Goal: Task Accomplishment & Management: Manage account settings

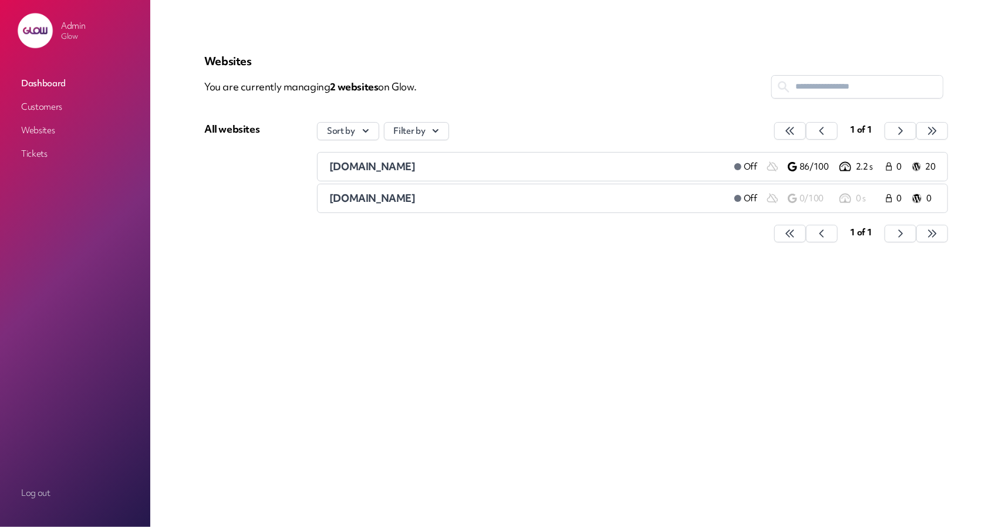
click at [62, 106] on link "Customers" at bounding box center [74, 106] width 117 height 21
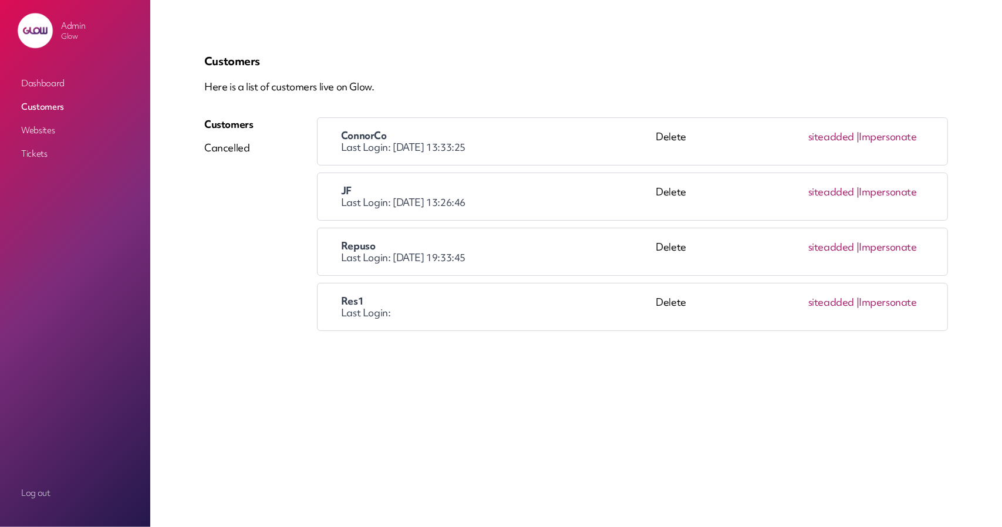
click at [885, 247] on link "Impersonate" at bounding box center [888, 247] width 58 height 14
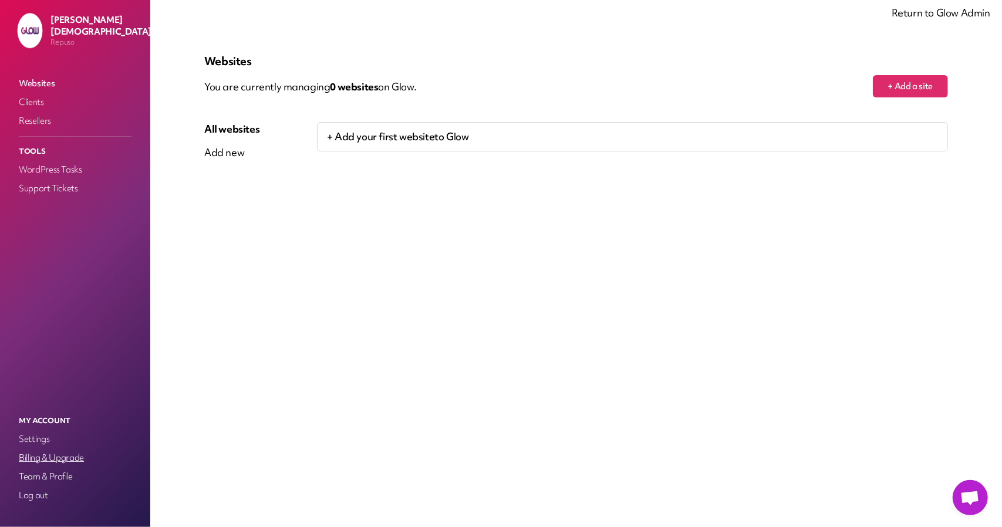
click at [50, 452] on link "Billing & Upgrade" at bounding box center [74, 458] width 117 height 16
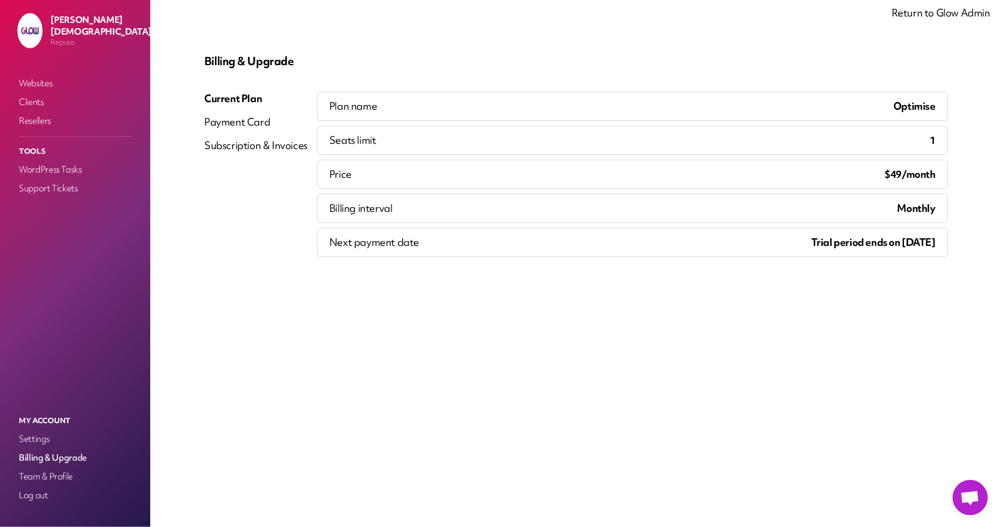
click at [230, 126] on div "Payment Card" at bounding box center [255, 122] width 103 height 14
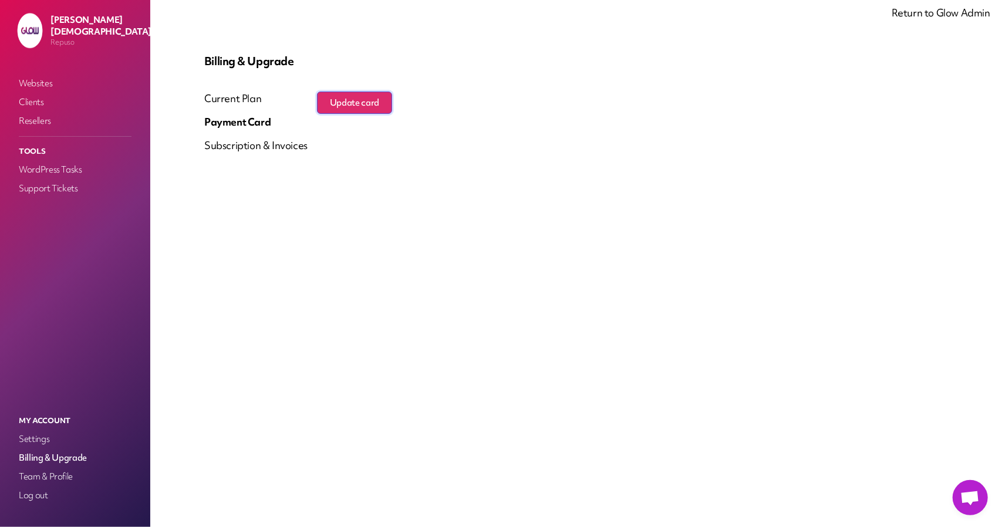
click at [383, 98] on button "Update card" at bounding box center [354, 103] width 75 height 22
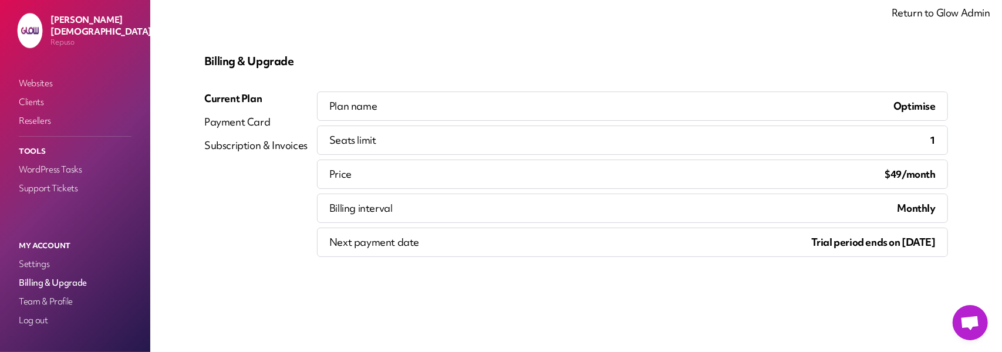
click at [255, 123] on div "Payment Card" at bounding box center [255, 122] width 103 height 14
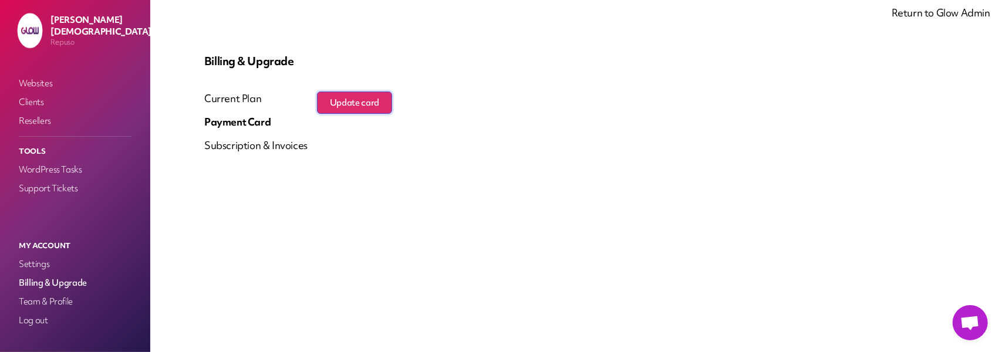
click at [369, 104] on button "Update card" at bounding box center [354, 103] width 75 height 22
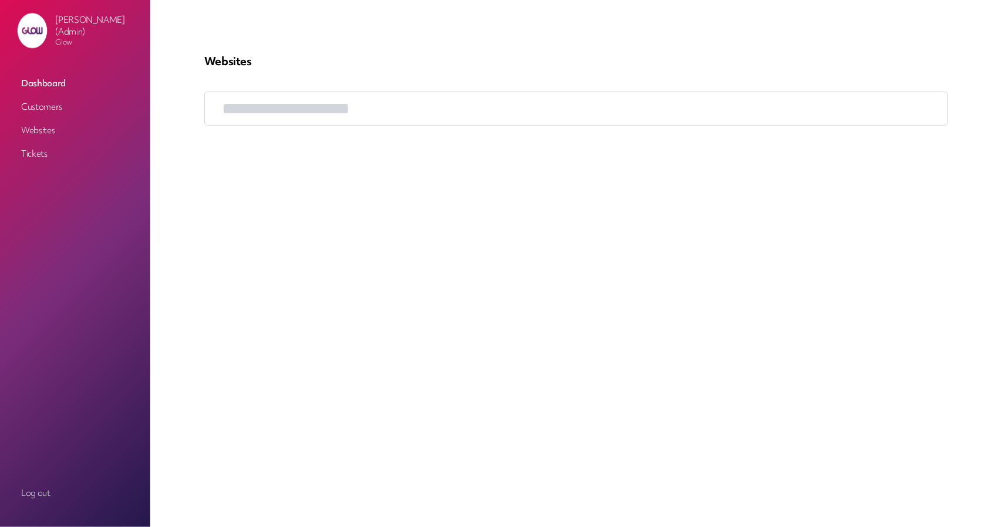
click at [60, 105] on link "Customers" at bounding box center [74, 106] width 117 height 21
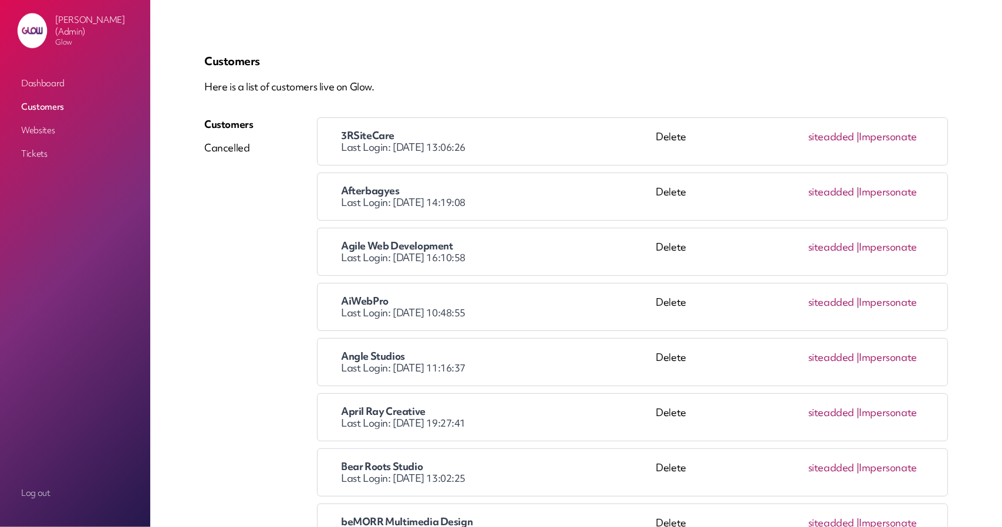
click at [902, 140] on link "Impersonate" at bounding box center [888, 137] width 58 height 14
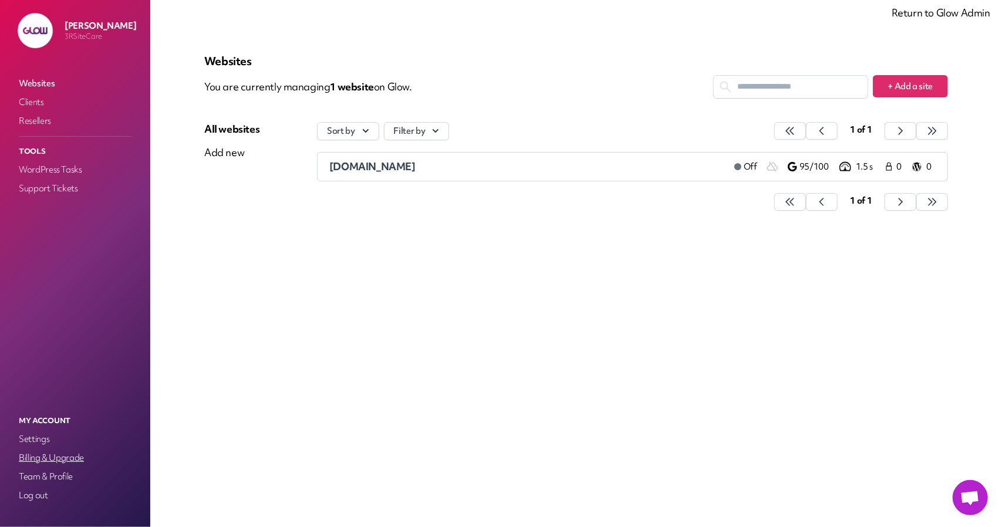
click at [52, 458] on link "Billing & Upgrade" at bounding box center [74, 458] width 117 height 16
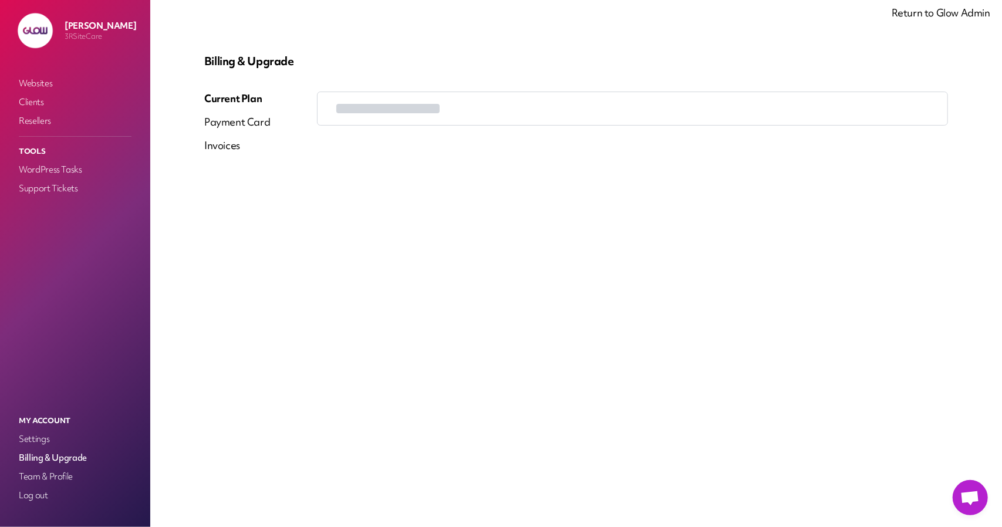
click at [252, 127] on div "Payment Card" at bounding box center [237, 122] width 66 height 14
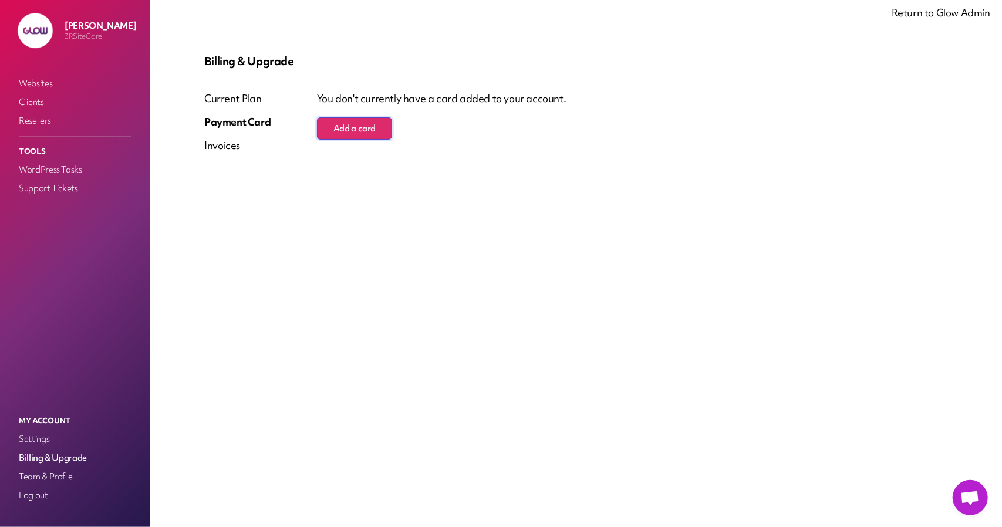
click at [340, 132] on button "Add a card" at bounding box center [354, 128] width 75 height 22
click at [926, 19] on link "Return to Glow Admin" at bounding box center [941, 13] width 99 height 14
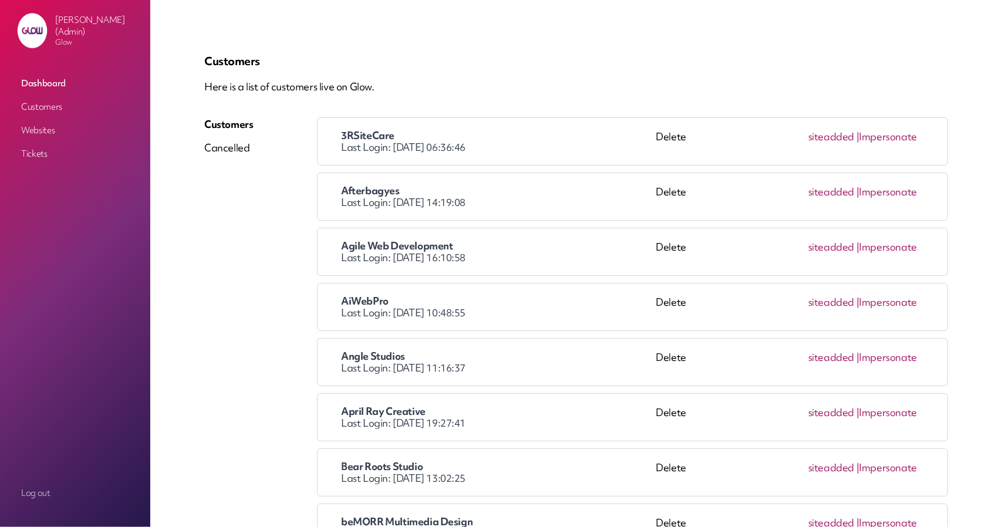
click at [891, 189] on link "Impersonate" at bounding box center [888, 192] width 58 height 14
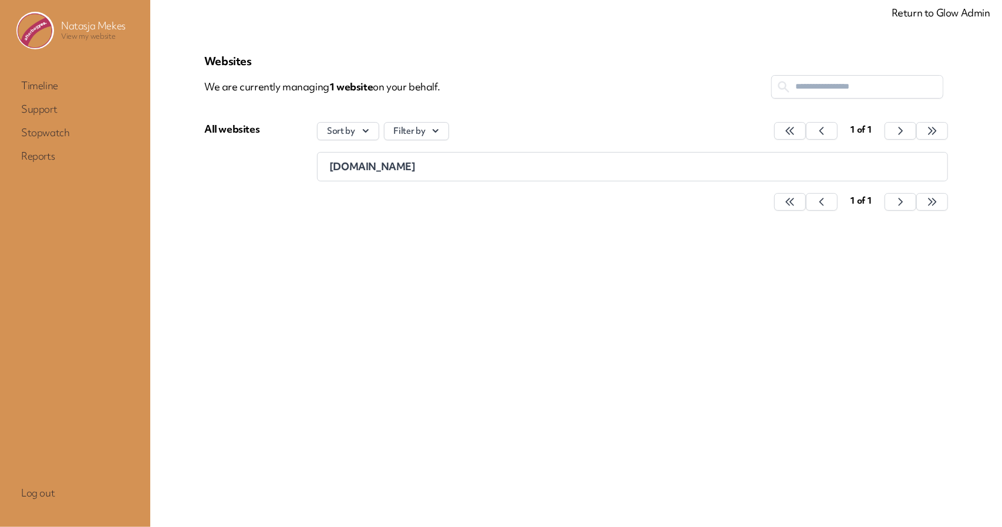
click at [912, 16] on link "Return to Glow Admin" at bounding box center [941, 13] width 99 height 14
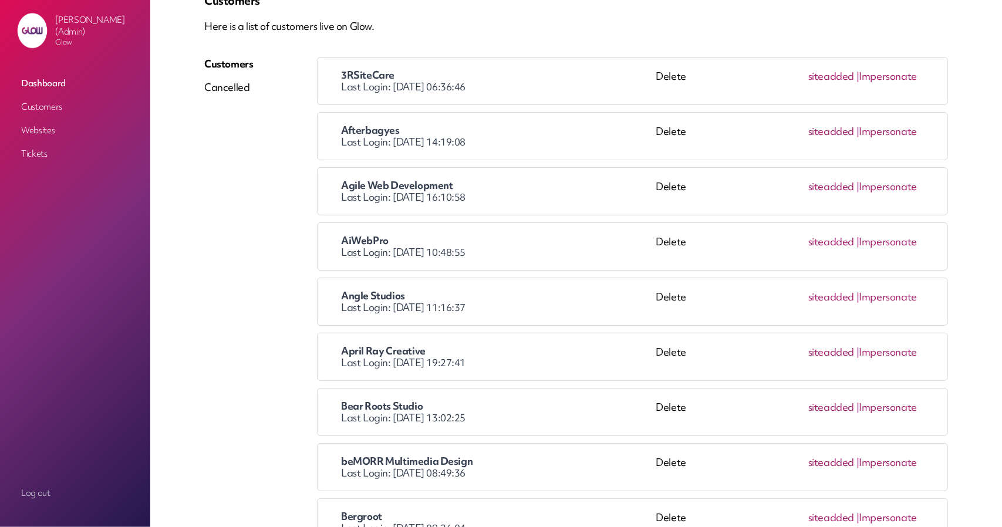
scroll to position [117, 0]
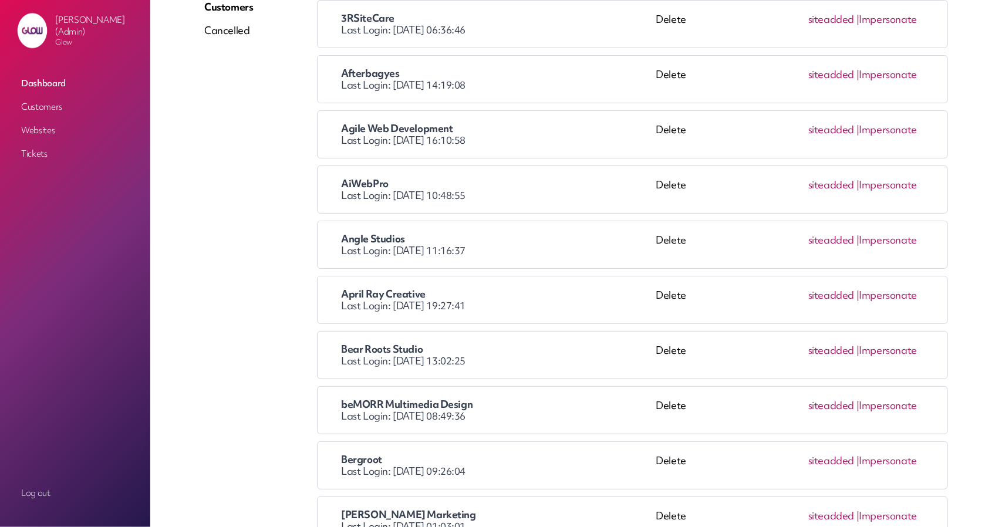
click at [894, 131] on link "Impersonate" at bounding box center [888, 130] width 58 height 14
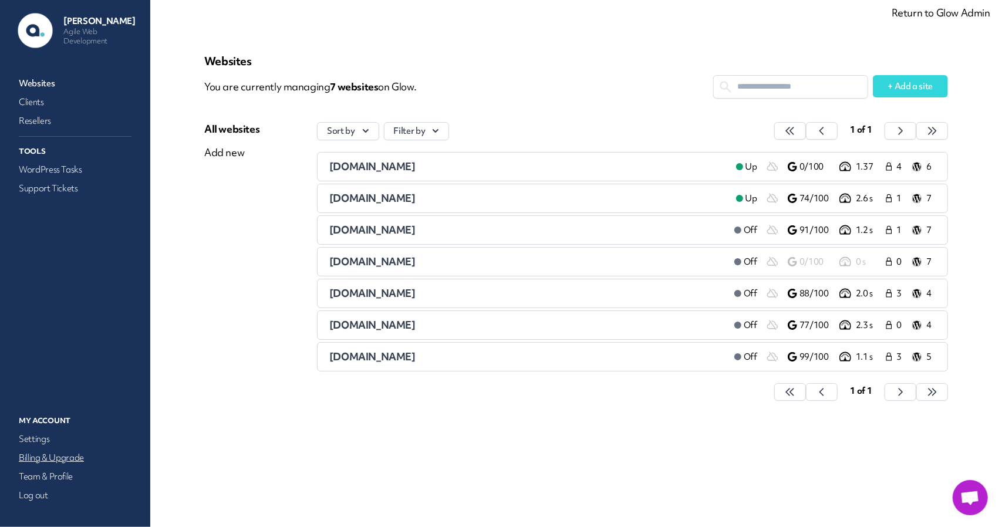
click at [46, 450] on link "Billing & Upgrade" at bounding box center [74, 458] width 117 height 16
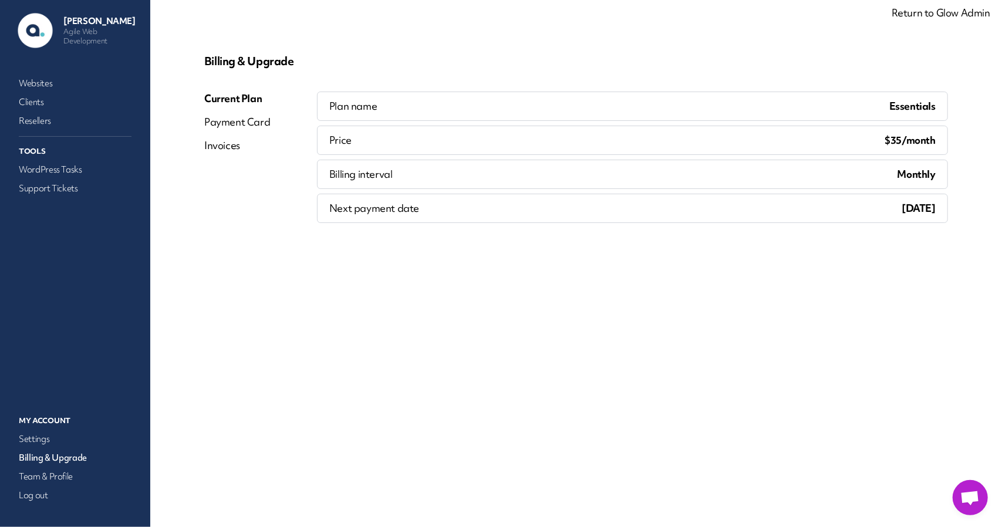
click at [259, 124] on div "Payment Card" at bounding box center [237, 122] width 66 height 14
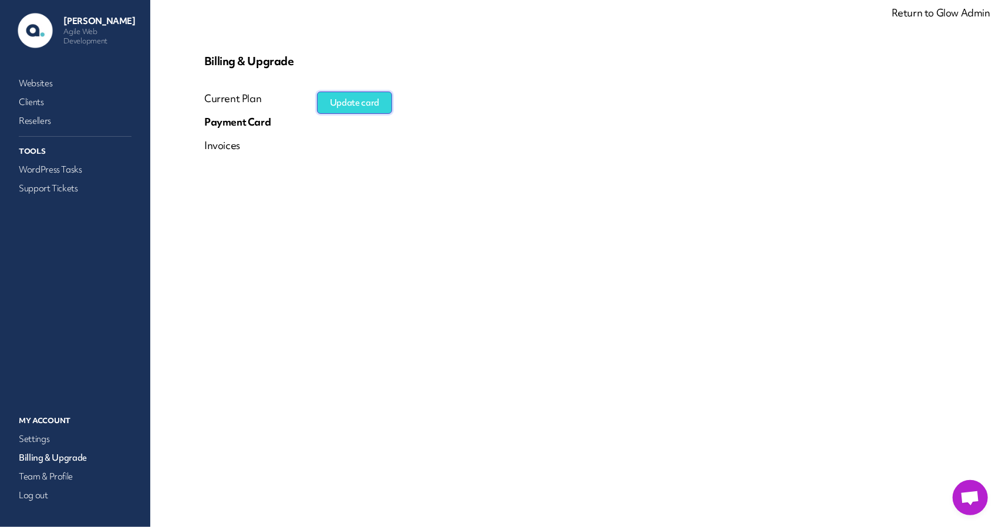
click at [356, 103] on button "Update card" at bounding box center [354, 103] width 75 height 22
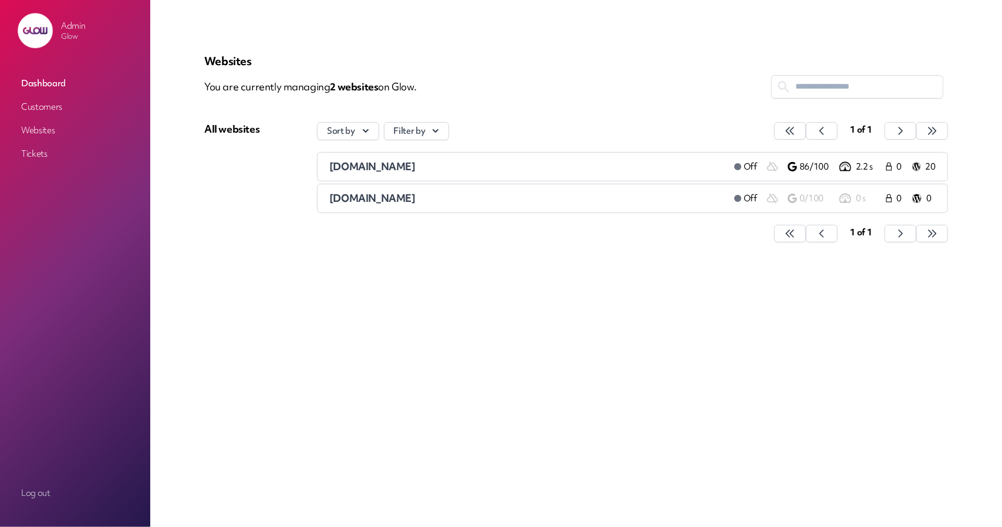
click at [47, 107] on link "Customers" at bounding box center [74, 106] width 117 height 21
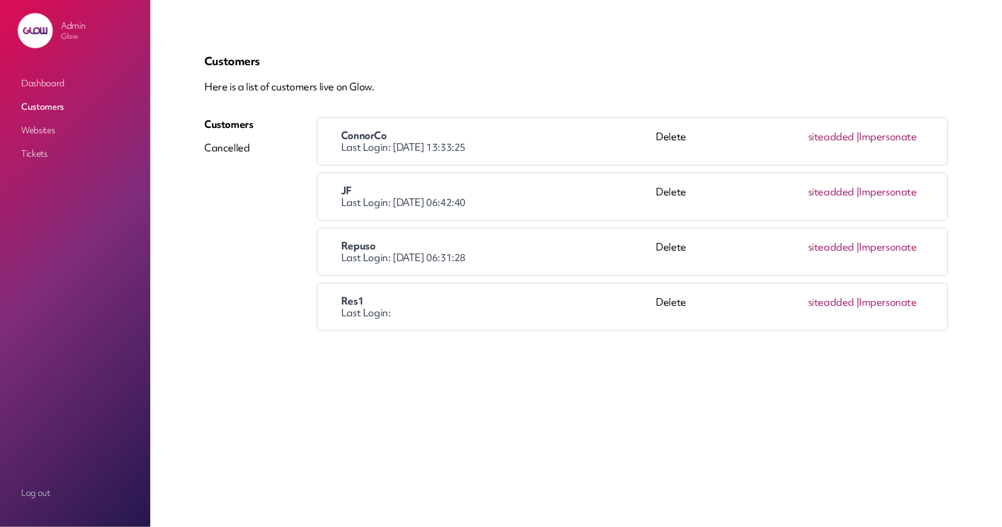
click at [901, 246] on link "Impersonate" at bounding box center [888, 247] width 58 height 14
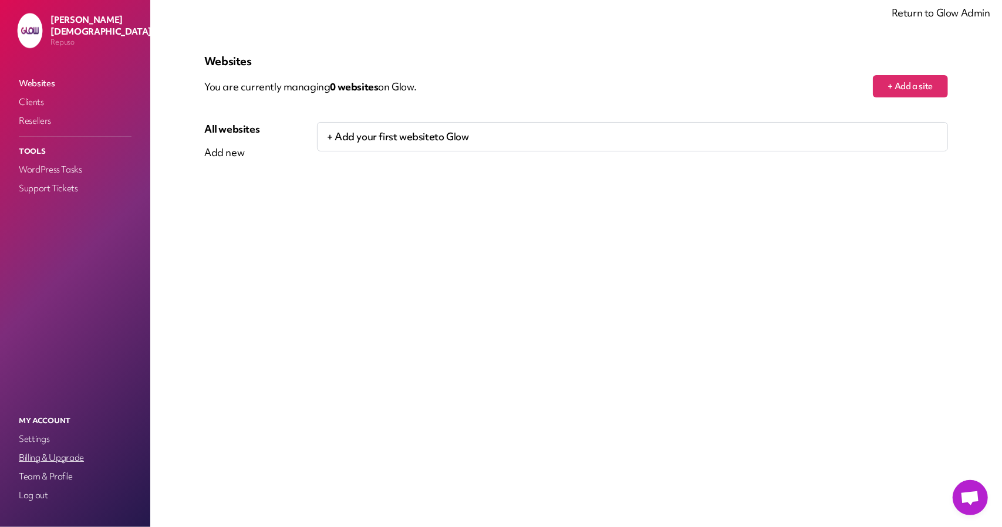
click at [55, 457] on link "Billing & Upgrade" at bounding box center [74, 458] width 117 height 16
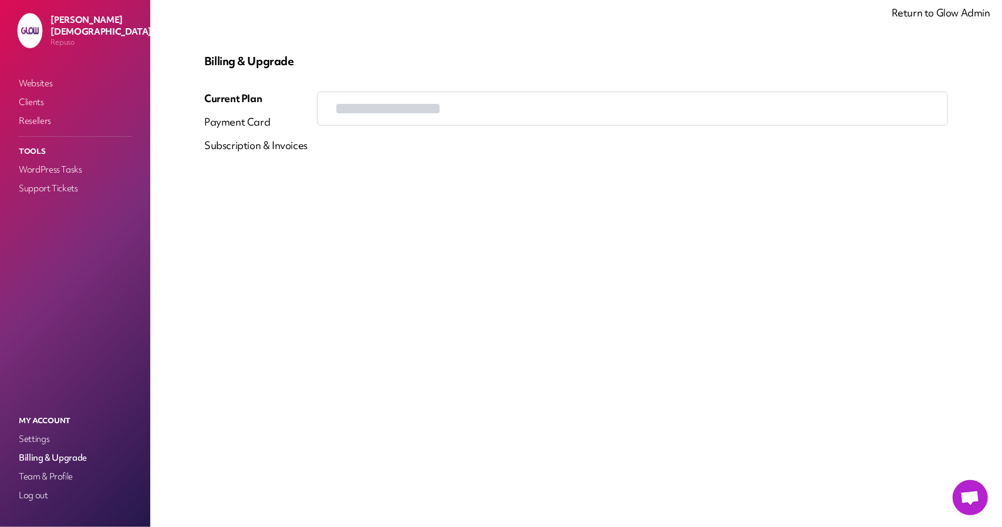
click at [238, 123] on div "Payment Card" at bounding box center [255, 122] width 103 height 14
click at [357, 107] on button "Update card" at bounding box center [354, 103] width 75 height 22
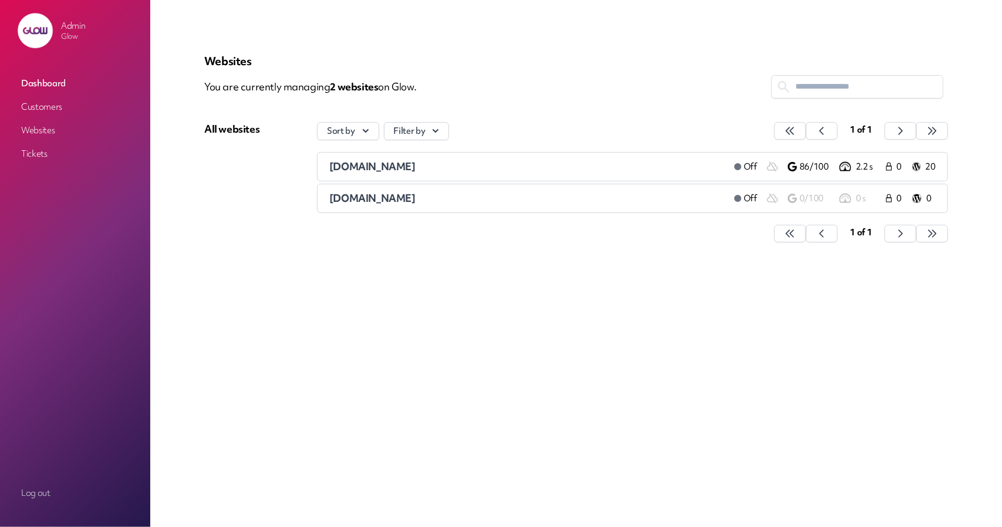
click at [46, 102] on link "Customers" at bounding box center [74, 106] width 117 height 21
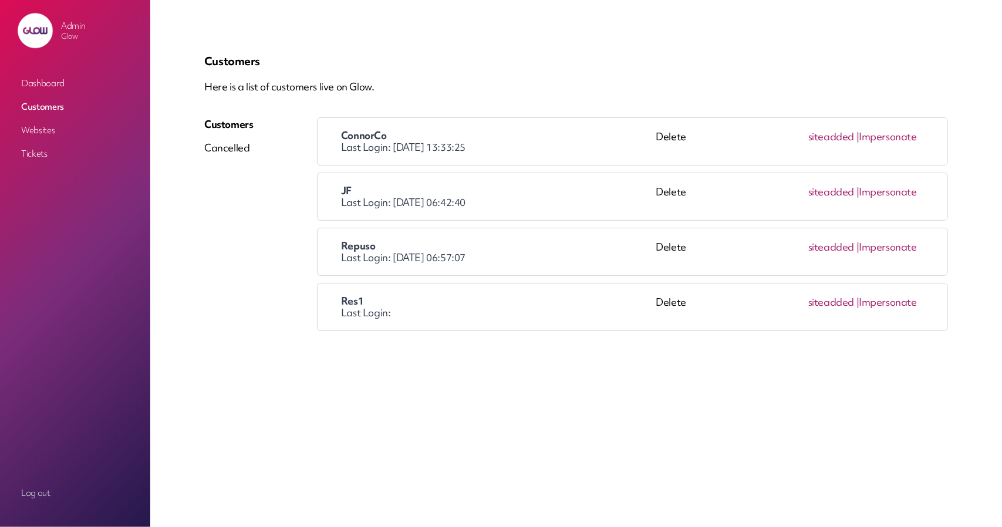
click at [884, 248] on link "Impersonate" at bounding box center [888, 247] width 58 height 14
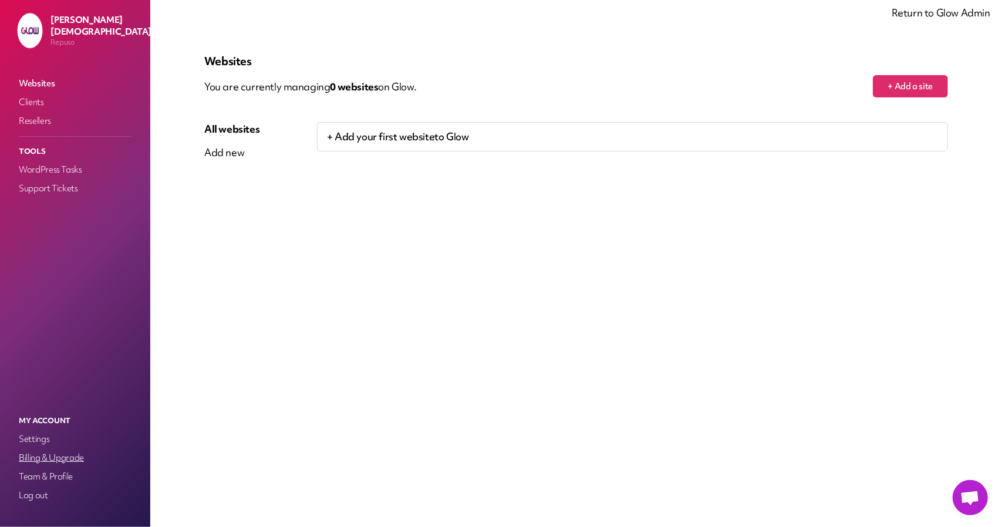
click at [67, 451] on link "Billing & Upgrade" at bounding box center [74, 458] width 117 height 16
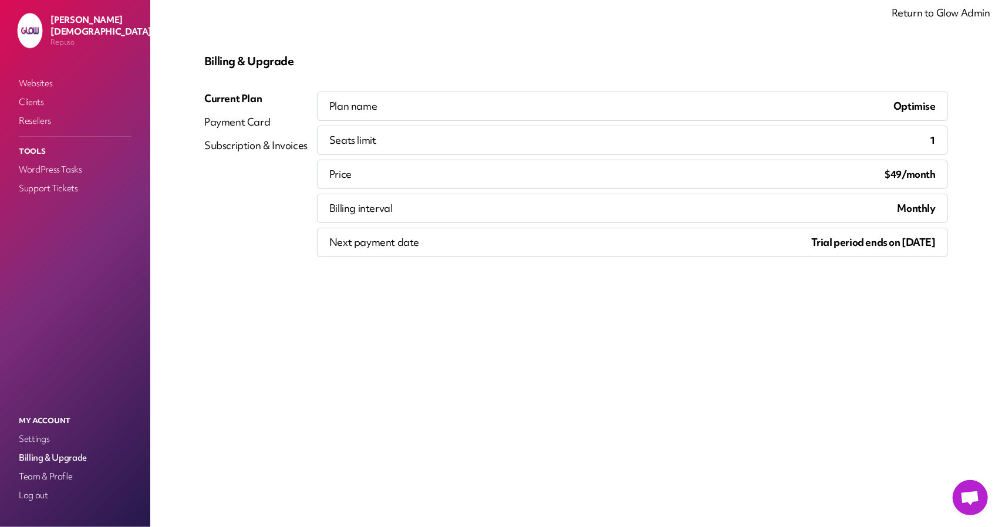
click at [245, 122] on div "Payment Card" at bounding box center [255, 122] width 103 height 14
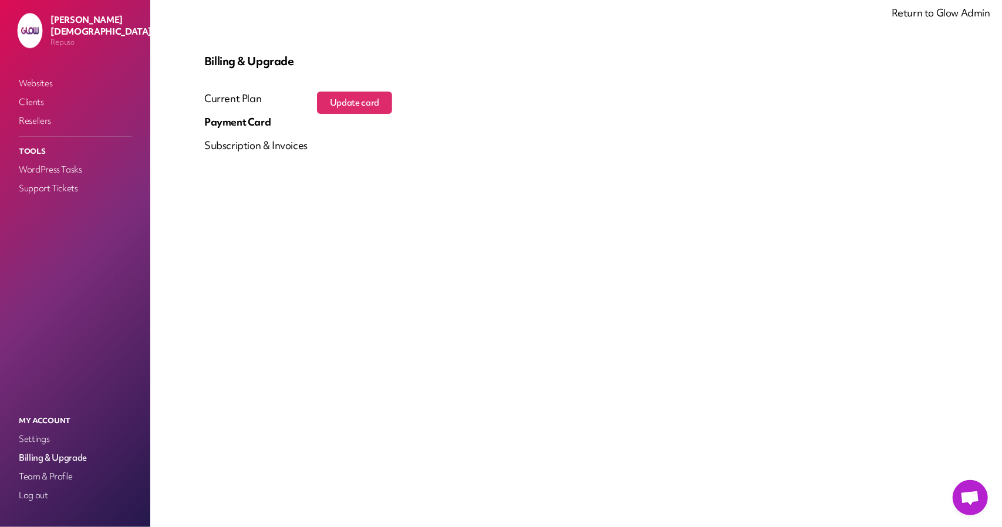
click at [391, 114] on div "Update card" at bounding box center [632, 127] width 631 height 70
click at [370, 102] on button "Update card" at bounding box center [354, 103] width 75 height 22
